Goal: Use online tool/utility: Use online tool/utility

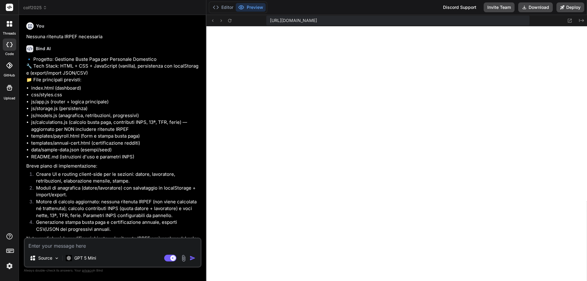
scroll to position [887, 0]
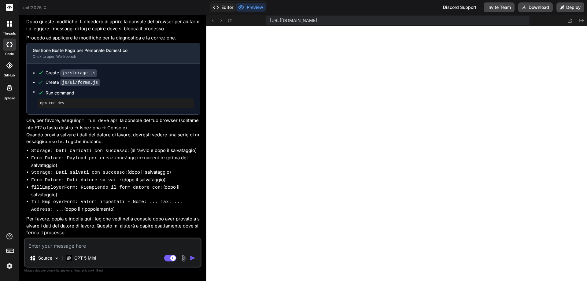
click at [222, 8] on button "Editor" at bounding box center [222, 7] width 25 height 9
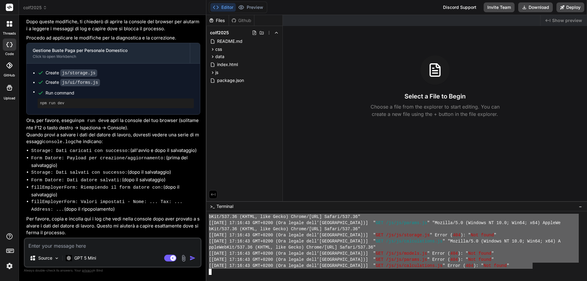
drag, startPoint x: 534, startPoint y: 266, endPoint x: 211, endPoint y: 219, distance: 325.8
click at [211, 219] on div "bKit/537.36 (KHTML, like Gecko) Chrome/[URL] Safari/537.36" [[DATE] 17:16:43 GM…" at bounding box center [394, 244] width 370 height 61
type textarea "Kit/537.36 (KHTML, like Gecko) Chrome/[URL] Safari/537.36" [[DATE] 17:16:43 GMT…"
paste textarea "Kit/537.36 (KHTML, like Gecko) Chrome/[URL] Safari/537.36" [[DATE] 17:16:43 GMT…"
type textarea "Kit/537.36 (KHTML, like Gecko) Chrome/[URL] Safari/537.36" [[DATE] 17:16:43 GMT…"
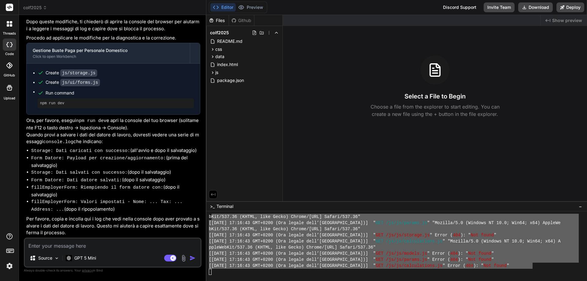
type textarea "x"
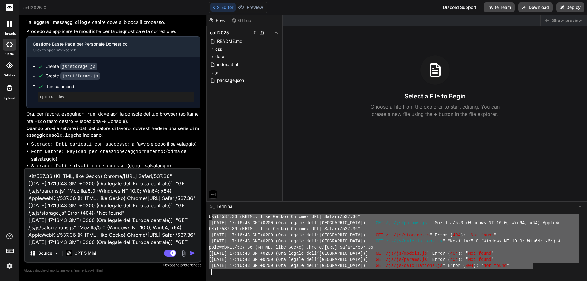
scroll to position [52, 0]
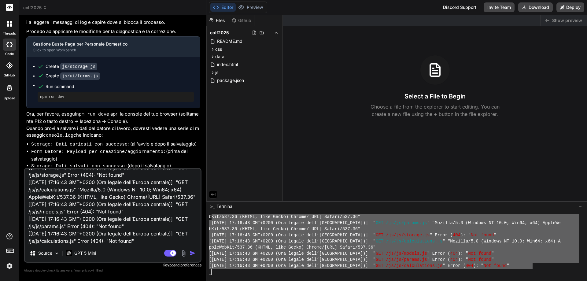
type textarea "Kit/537.36 (KHTML, like Gecko) Chrome/[URL] Safari/537.36" [[DATE] 17:16:43 GMT…"
click at [190, 254] on img "button" at bounding box center [193, 253] width 6 height 6
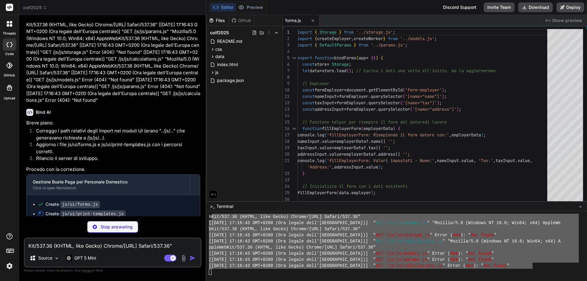
scroll to position [1699, 0]
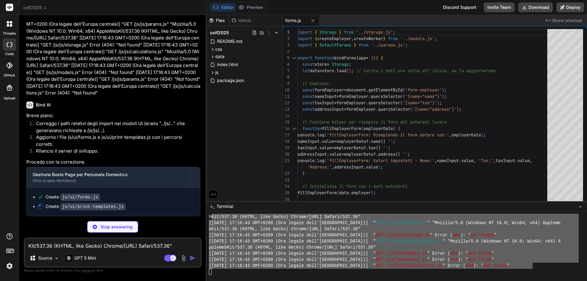
type textarea "x"
type textarea "[DOMAIN_NAME](); }); }"
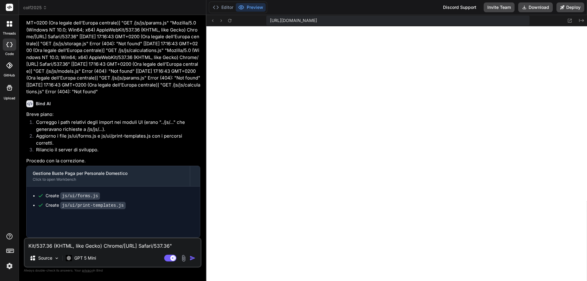
type textarea "x"
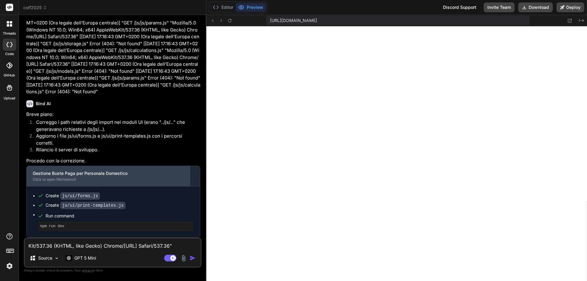
scroll to position [1700, 0]
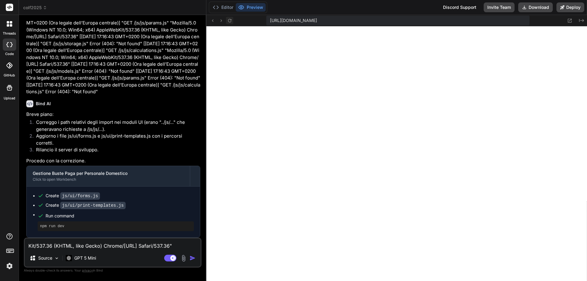
click at [232, 19] on icon at bounding box center [229, 20] width 5 height 5
click at [229, 8] on button "Editor" at bounding box center [222, 7] width 25 height 9
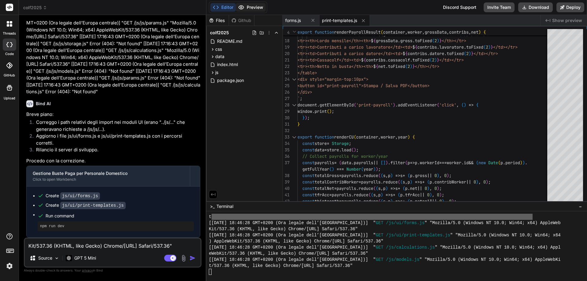
click at [258, 5] on button "Preview" at bounding box center [251, 7] width 30 height 9
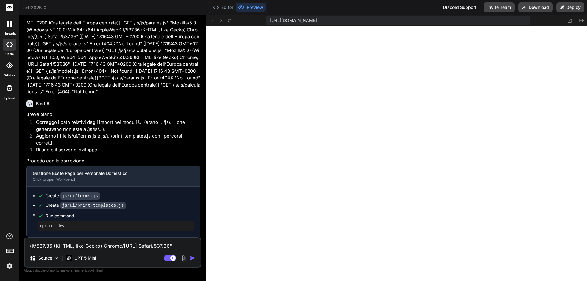
click at [144, 246] on textarea "Kit/537.36 (KHTML, like Gecko) Chrome/[URL] Safari/537.36" [[DATE] 17:16:43 GMT…" at bounding box center [113, 244] width 176 height 11
type textarea "i"
type textarea "x"
type textarea "il"
type textarea "x"
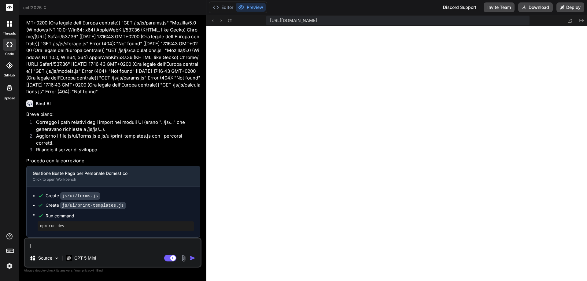
type textarea "il"
type textarea "x"
type textarea "il c"
type textarea "x"
type textarea "il ca"
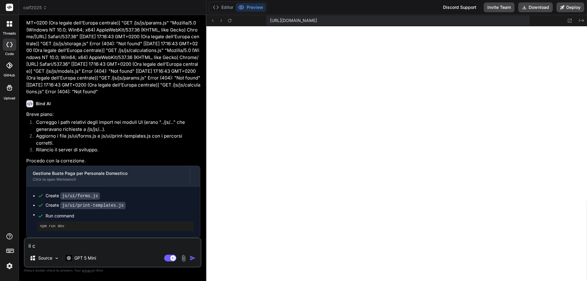
type textarea "x"
type textarea "il cal"
type textarea "x"
type textarea "il calc"
type textarea "x"
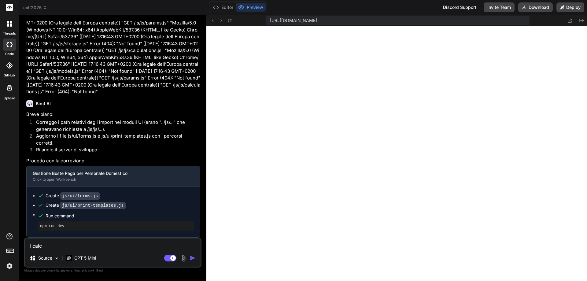
type textarea "il calco"
type textarea "x"
type textarea "il calcol"
type textarea "x"
type textarea "il calcolo"
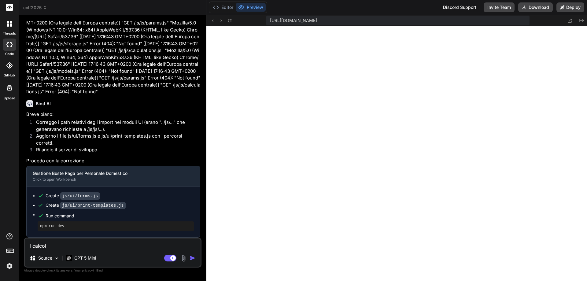
type textarea "x"
type textarea "il calcolo"
type textarea "x"
type textarea "il calcolo d"
type textarea "x"
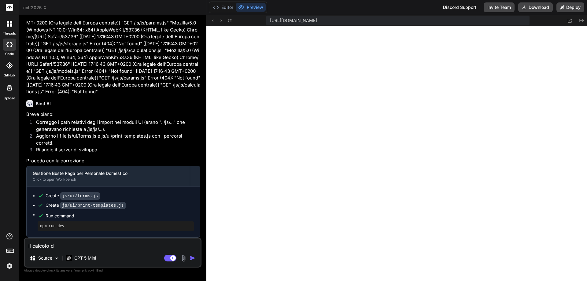
type textarea "il calcolo de"
type textarea "x"
type textarea "il calcolo del"
type textarea "x"
type textarea "il calcolo dell"
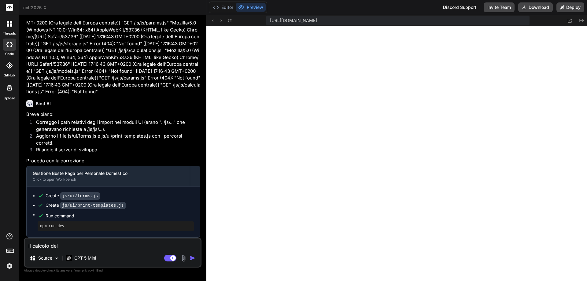
type textarea "x"
type textarea "il calcolo della"
type textarea "x"
type textarea "il calcolo della"
type textarea "x"
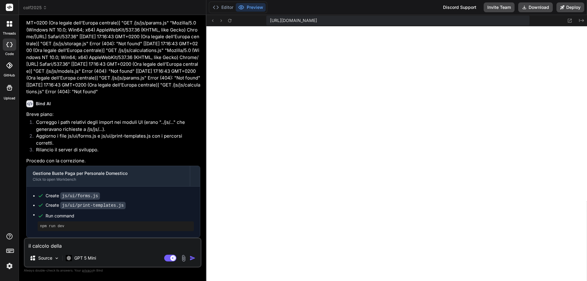
type textarea "il calcolo della b"
type textarea "x"
type textarea "il calcolo della bu"
type textarea "x"
type textarea "il calcolo della bus"
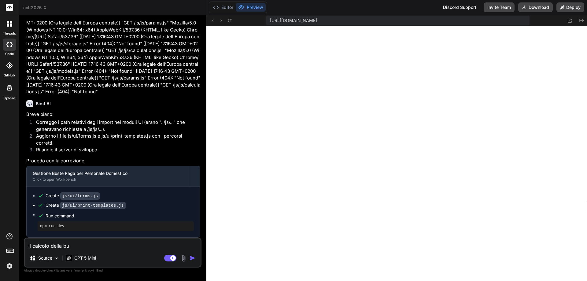
type textarea "x"
type textarea "il calcolo della bust"
type textarea "x"
type textarea "il calcolo della busta"
type textarea "x"
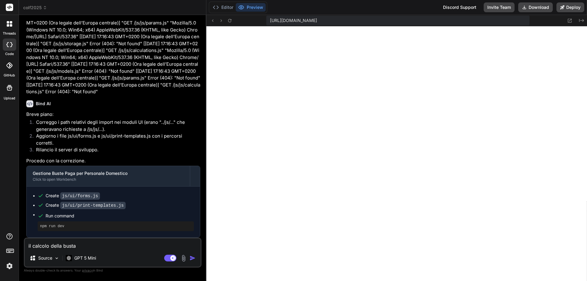
type textarea "il calcolo della busta"
type textarea "x"
type textarea "il calcolo della busta p"
type textarea "x"
type textarea "il calcolo della busta pa"
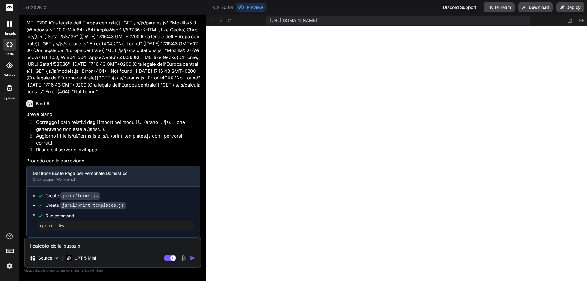
type textarea "x"
type textarea "il calcolo della busta pag"
type textarea "x"
type textarea "il calcolo della busta paga"
type textarea "x"
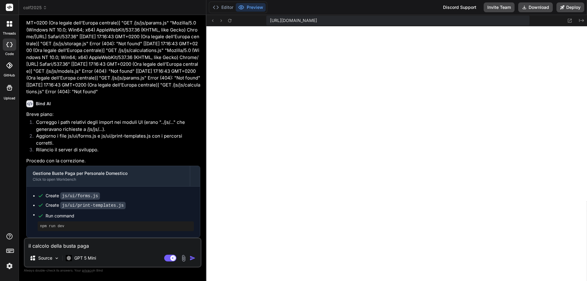
type textarea "il calcolo della busta paga"
type textarea "x"
type textarea "il calcolo della busta paga n"
type textarea "x"
type textarea "il calcolo della busta paga no"
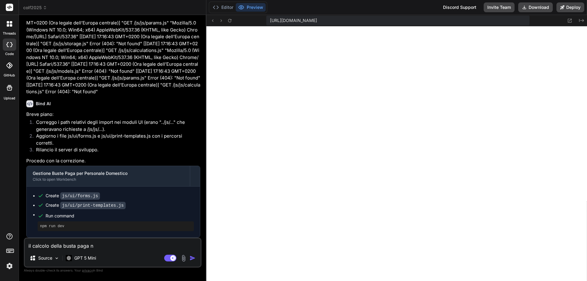
type textarea "x"
type textarea "il calcolo della busta paga non"
type textarea "x"
type textarea "il calcolo della busta paga non"
type textarea "x"
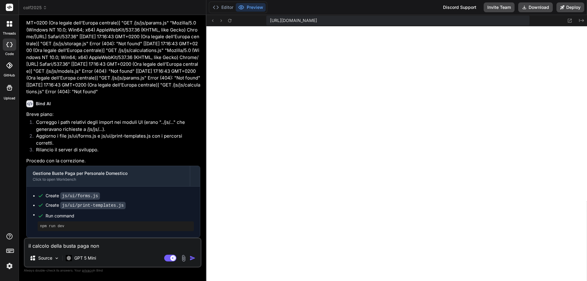
type textarea "il calcolo della busta paga non f"
type textarea "x"
type textarea "il calcolo della busta paga non fu"
type textarea "x"
type textarea "il calcolo della busta paga non fun"
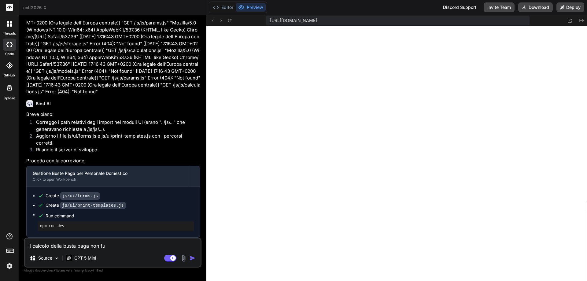
type textarea "x"
type textarea "il calcolo della busta paga non funz"
type textarea "x"
type textarea "il calcolo della busta paga non funzi"
type textarea "x"
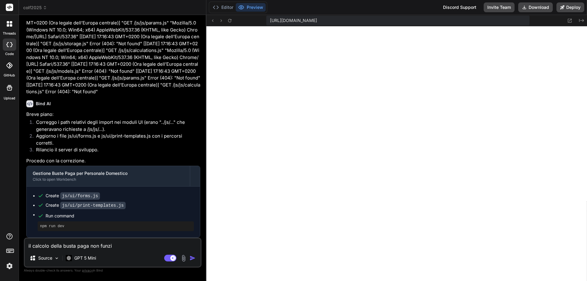
type textarea "il calcolo della busta paga non funzio"
type textarea "x"
type textarea "il calcolo della busta paga non funzion"
type textarea "x"
type textarea "il calcolo della busta paga non funziona"
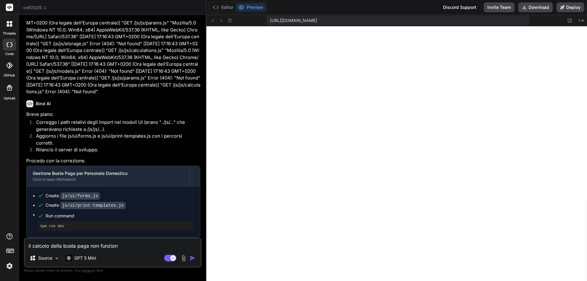
type textarea "x"
type textarea "il calcolo della busta paga non funziona:"
type textarea "x"
type textarea "il calcolo della busta paga non funziona:"
type textarea "x"
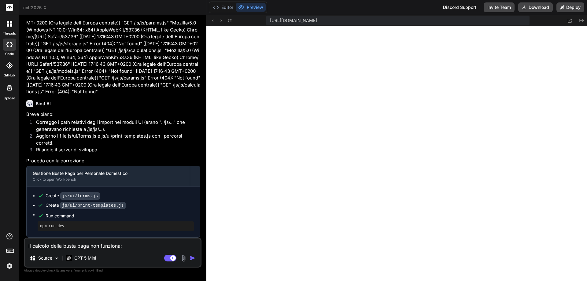
paste textarea "[PERSON_NAME] aa asssss Periodo (anno-mese) [DATE] Ore lavorate nel mese (ordin…"
type textarea "il calcolo della busta paga non funziona: [PERSON_NAME] aa asssss Periodo (anno…"
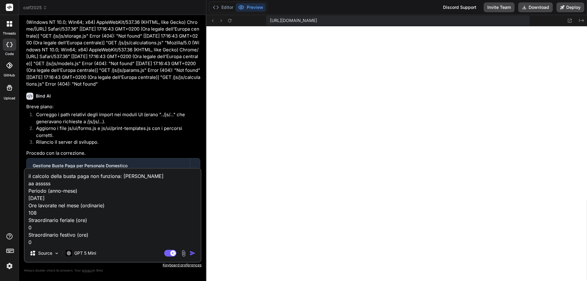
scroll to position [155, 0]
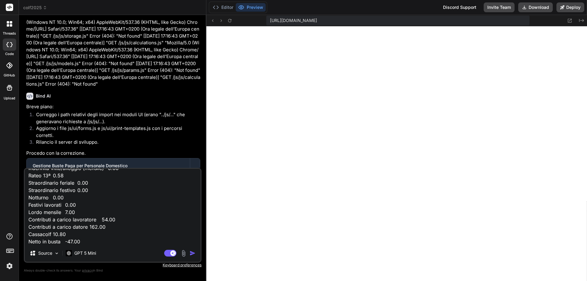
type textarea "x"
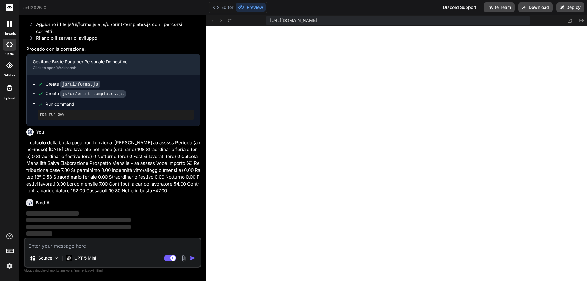
scroll to position [1812, 0]
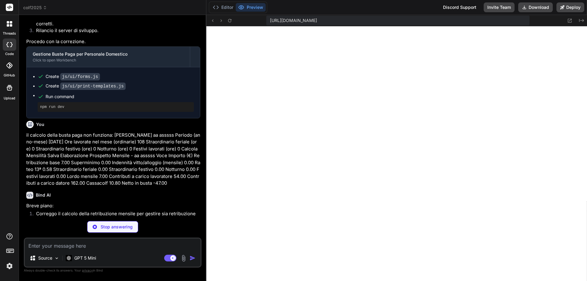
type textarea "x"
type textarea "} export function rivalutaTFR(tfrAccumulated, FOIpercent) { // Rivalutazione = …"
type textarea "x"
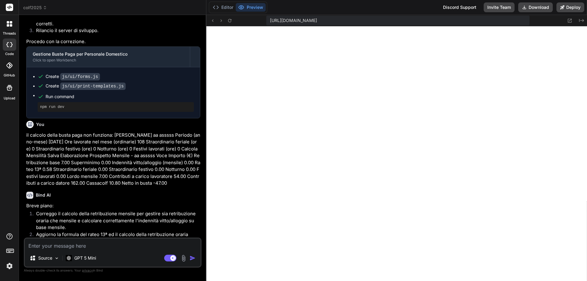
scroll to position [1713, 0]
